Goal: Navigation & Orientation: Find specific page/section

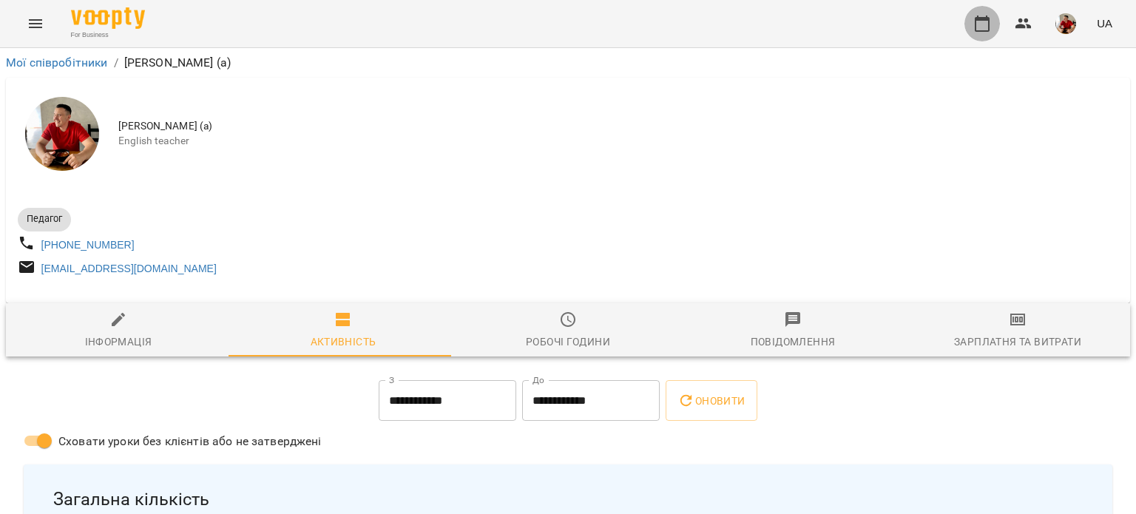
click at [980, 24] on icon "button" at bounding box center [983, 24] width 18 height 18
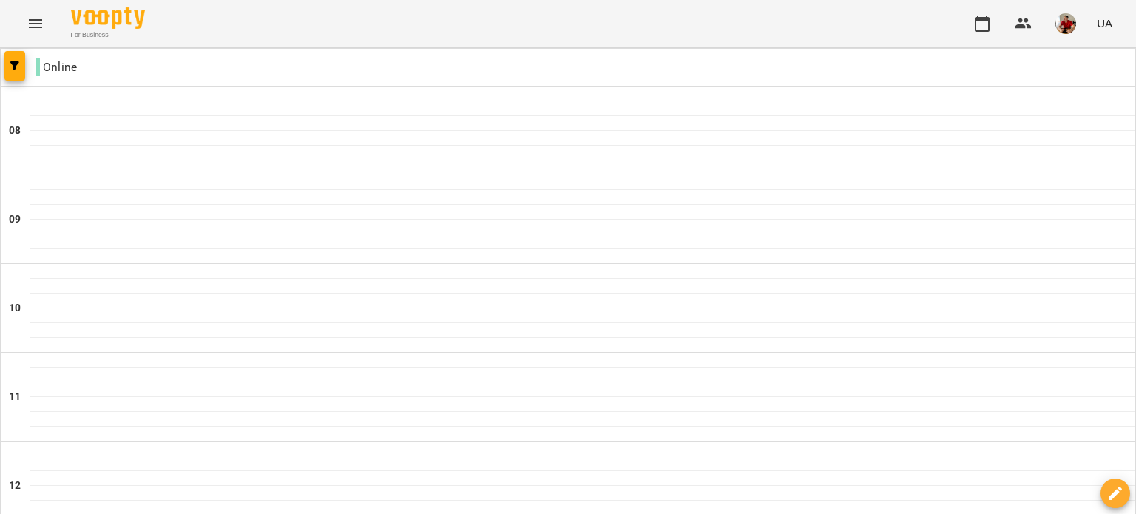
scroll to position [1002, 0]
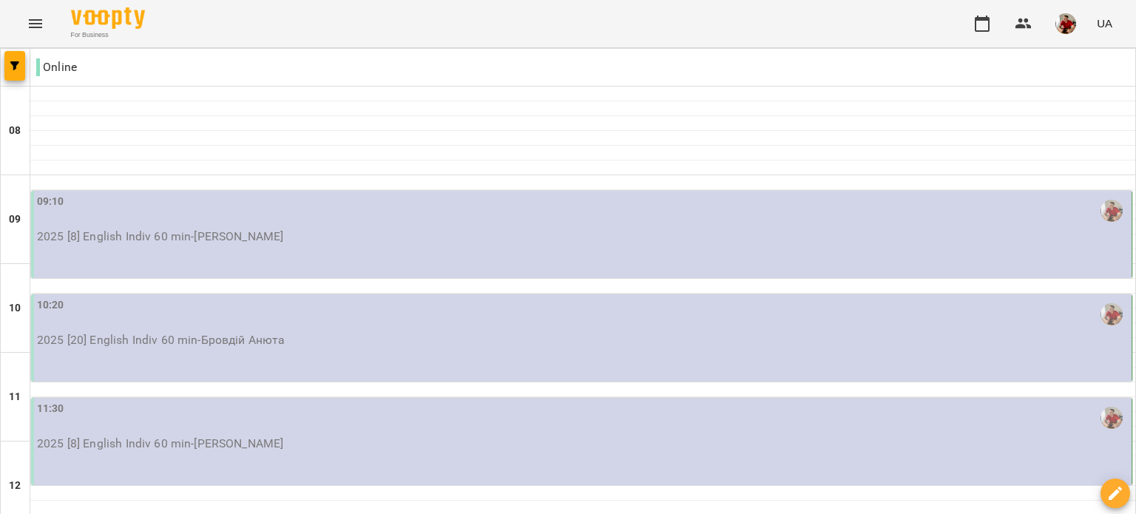
scroll to position [80, 0]
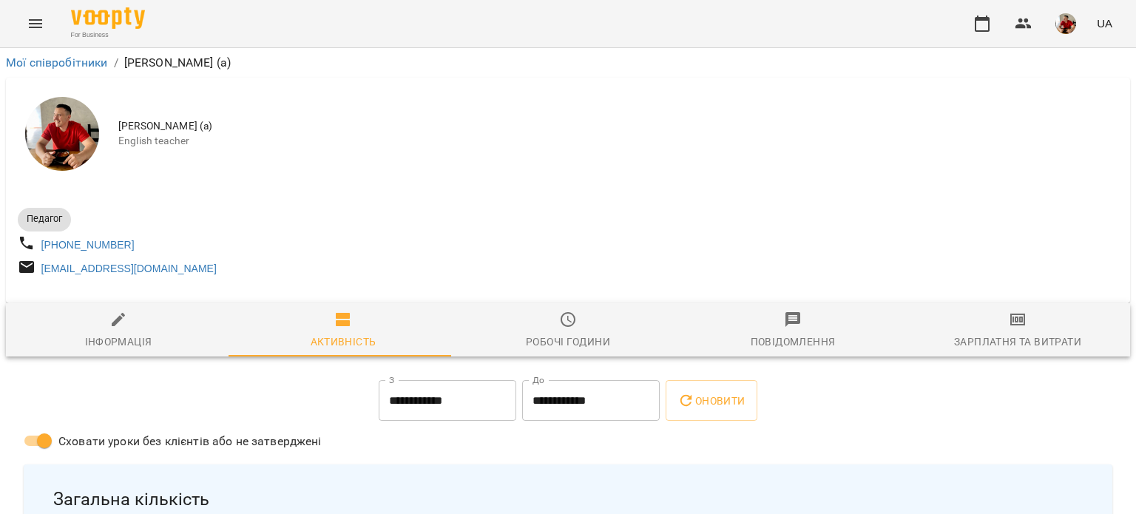
click at [962, 16] on div "For Business UA" at bounding box center [568, 23] width 1136 height 47
click at [983, 23] on icon "button" at bounding box center [983, 24] width 18 height 18
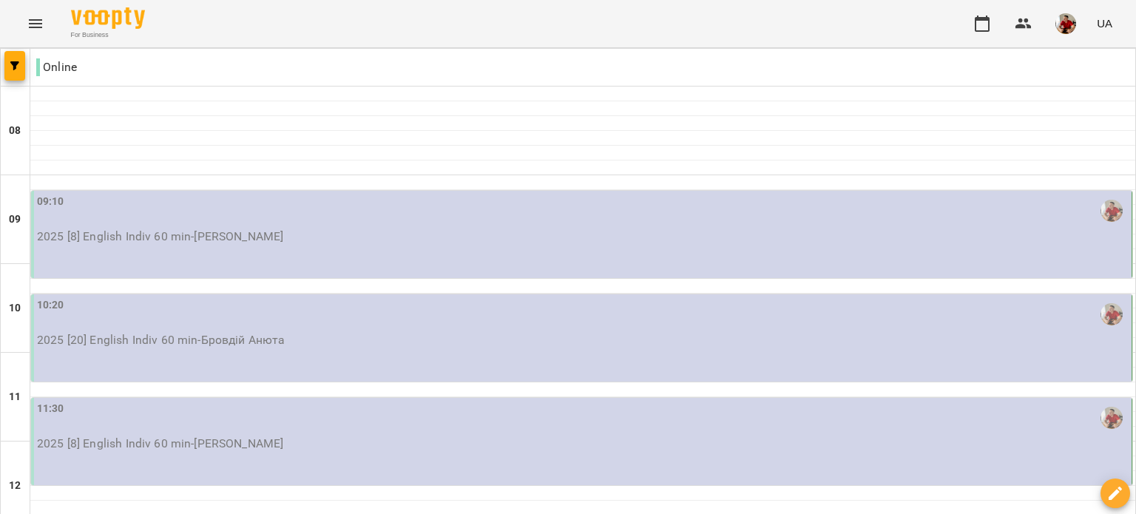
scroll to position [98, 0]
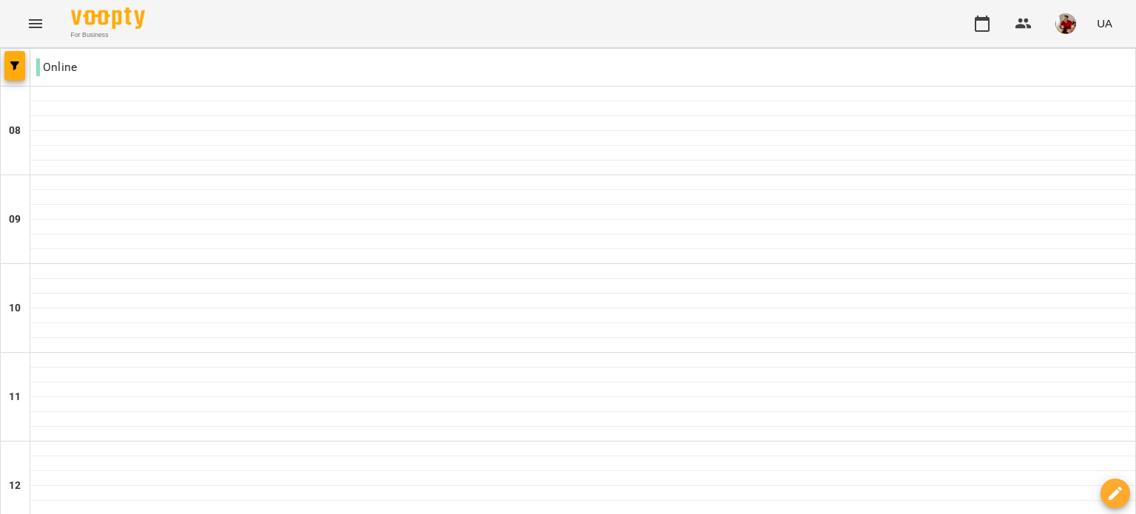
scroll to position [981, 0]
